Goal: Information Seeking & Learning: Learn about a topic

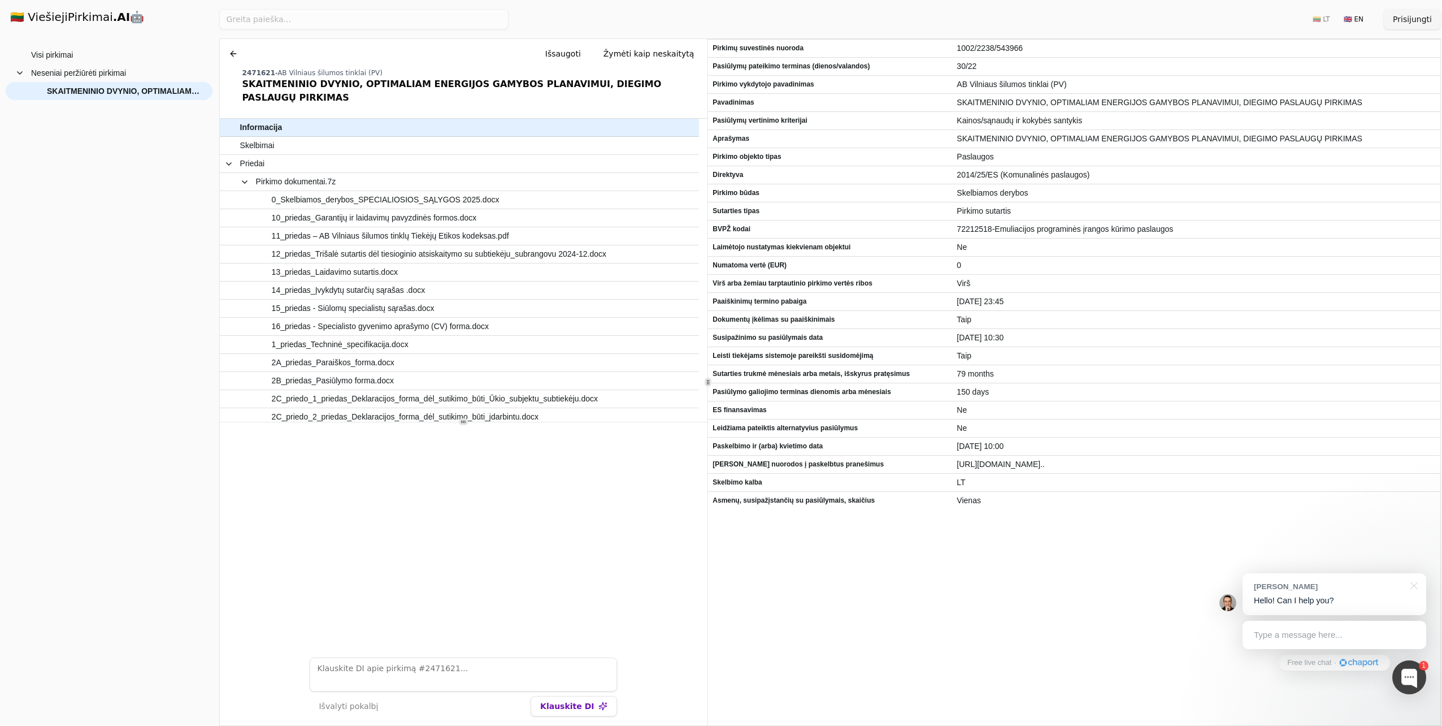
click at [1357, 19] on button "🇬🇧 EN" at bounding box center [1353, 19] width 33 height 18
click at [1374, 21] on div "🇱🇹 LT 🇬🇧 EN" at bounding box center [1350, 19] width 65 height 18
click at [1281, 603] on p "Hello! Can I help you?" at bounding box center [1334, 600] width 161 height 12
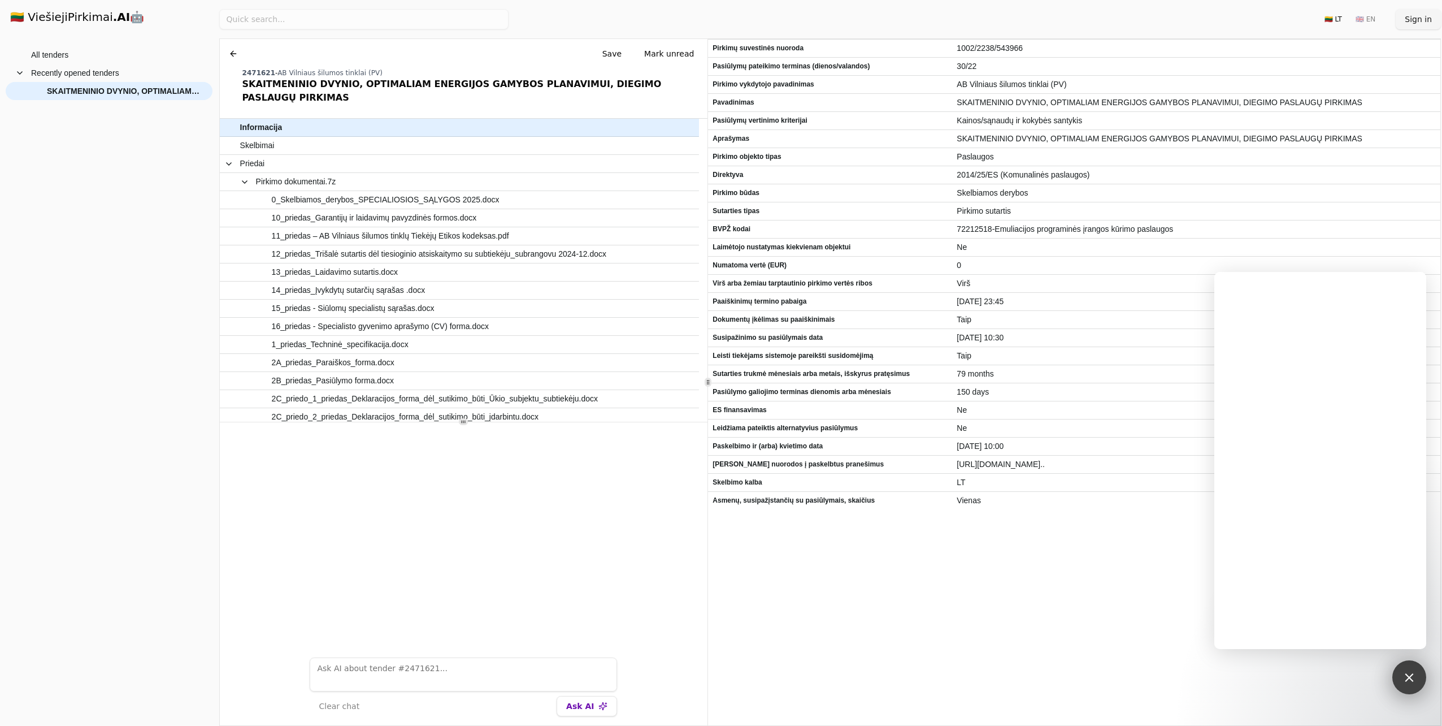
click at [1413, 682] on div "1" at bounding box center [1409, 677] width 34 height 34
